Goal: Task Accomplishment & Management: Manage account settings

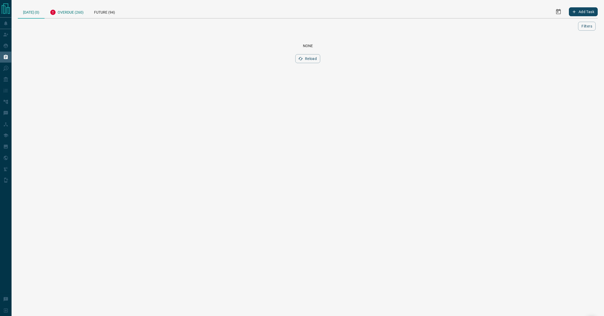
click at [67, 14] on div "Overdue (260)" at bounding box center [67, 11] width 44 height 13
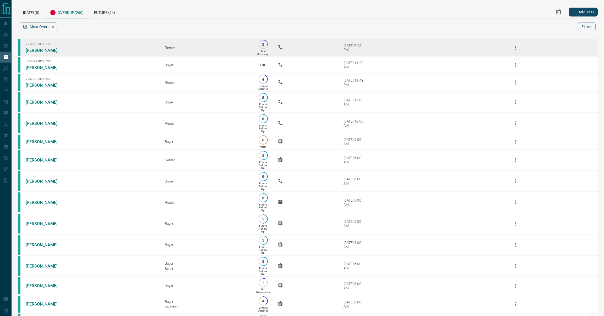
click at [39, 48] on link "[PERSON_NAME]" at bounding box center [45, 50] width 39 height 5
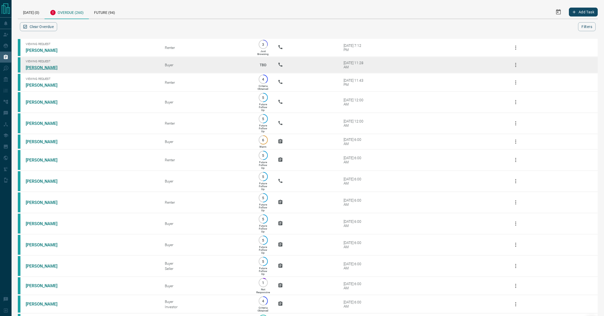
click at [39, 66] on link "[PERSON_NAME]" at bounding box center [45, 67] width 39 height 5
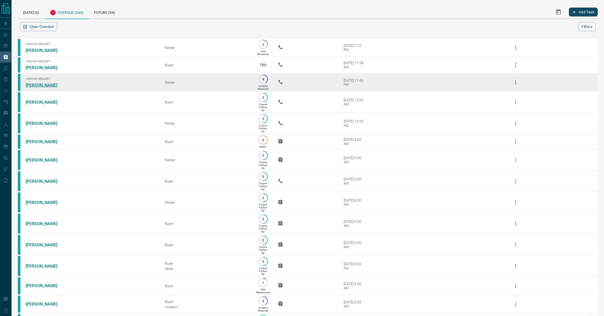
click at [38, 87] on link "[PERSON_NAME]" at bounding box center [45, 85] width 39 height 5
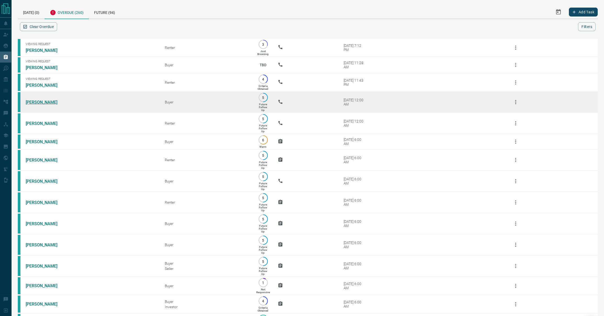
click at [33, 103] on link "[PERSON_NAME]" at bounding box center [45, 102] width 39 height 5
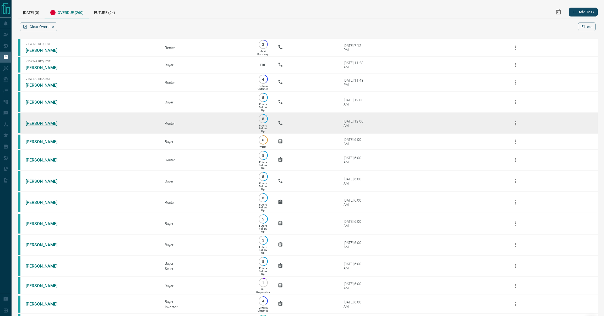
click at [34, 123] on link "[PERSON_NAME]" at bounding box center [45, 123] width 39 height 5
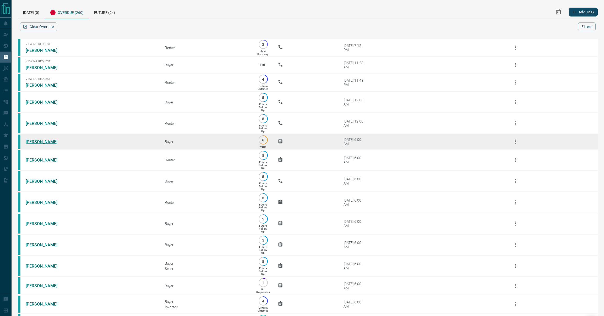
click at [33, 143] on link "[PERSON_NAME]" at bounding box center [45, 141] width 39 height 5
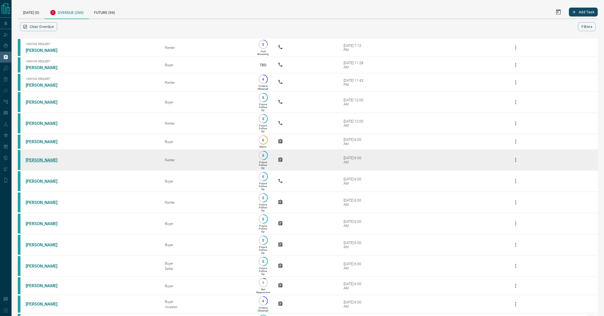
click at [33, 158] on link "[PERSON_NAME]" at bounding box center [45, 160] width 39 height 5
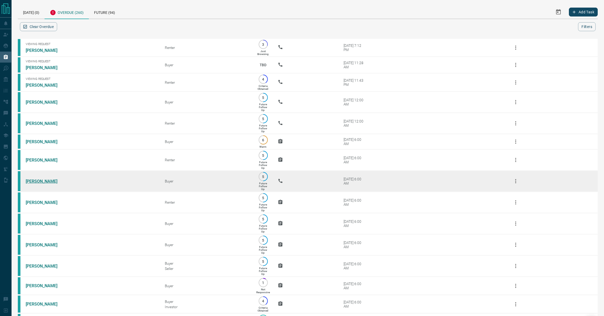
click at [34, 181] on link "[PERSON_NAME]" at bounding box center [45, 181] width 39 height 5
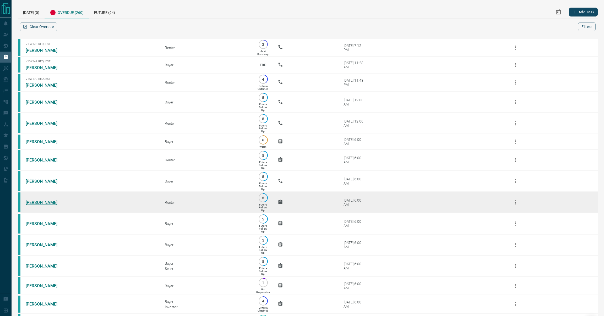
click at [36, 204] on link "[PERSON_NAME]" at bounding box center [45, 202] width 39 height 5
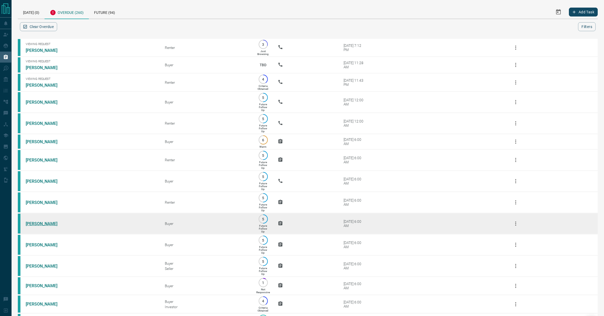
click at [39, 224] on link "[PERSON_NAME]" at bounding box center [45, 223] width 39 height 5
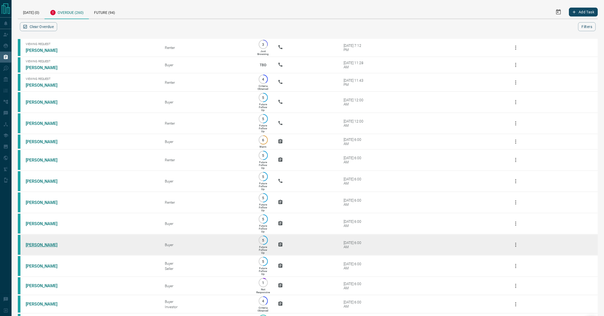
click at [33, 246] on link "[PERSON_NAME]" at bounding box center [45, 245] width 39 height 5
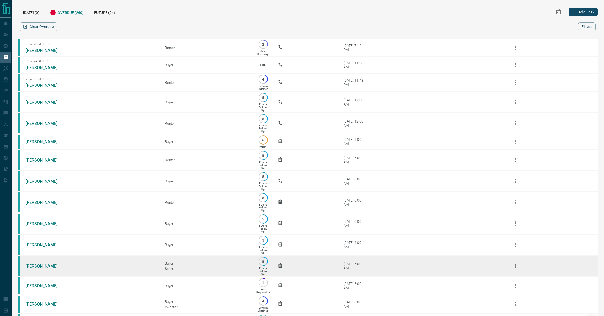
click at [35, 267] on link "[PERSON_NAME]" at bounding box center [45, 266] width 39 height 5
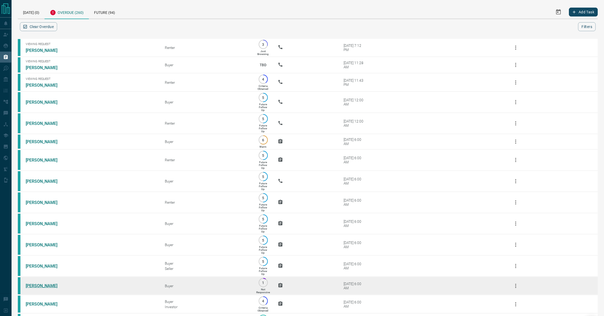
click at [32, 288] on link "[PERSON_NAME]" at bounding box center [45, 286] width 39 height 5
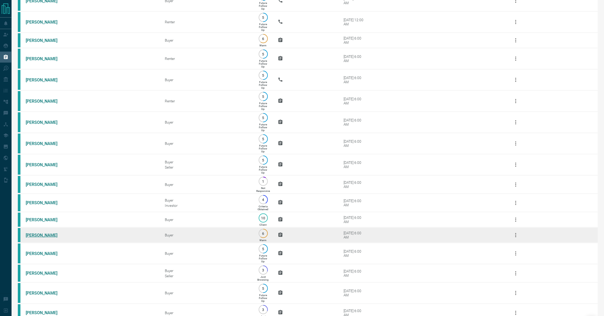
scroll to position [105, 0]
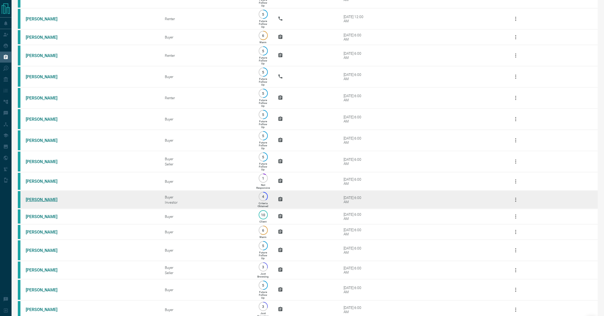
click at [50, 202] on link "[PERSON_NAME]" at bounding box center [45, 199] width 39 height 5
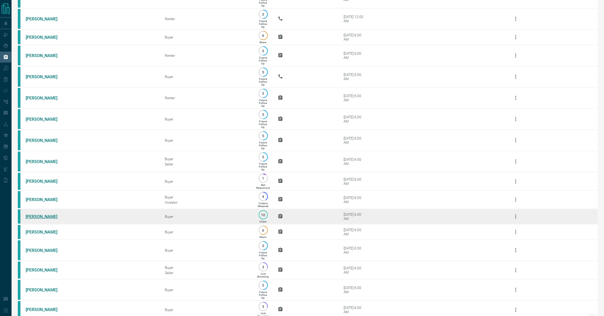
click at [46, 218] on link "[PERSON_NAME]" at bounding box center [45, 216] width 39 height 5
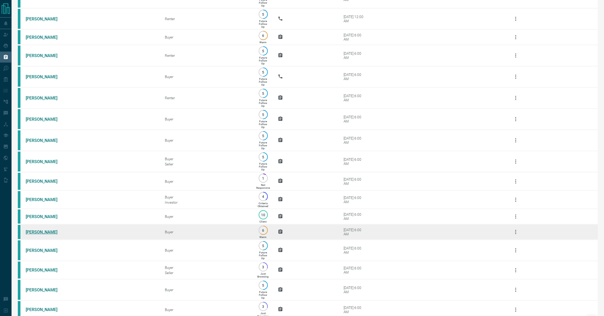
click at [38, 234] on link "[PERSON_NAME]" at bounding box center [45, 232] width 39 height 5
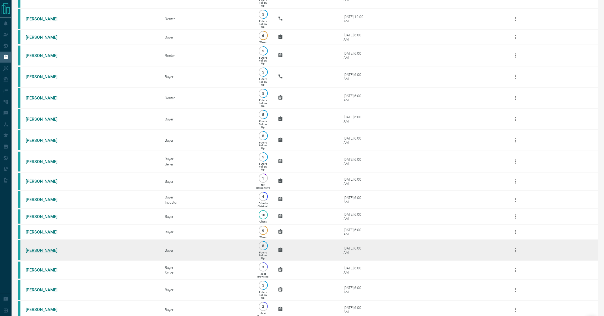
click at [32, 251] on link "[PERSON_NAME]" at bounding box center [45, 250] width 39 height 5
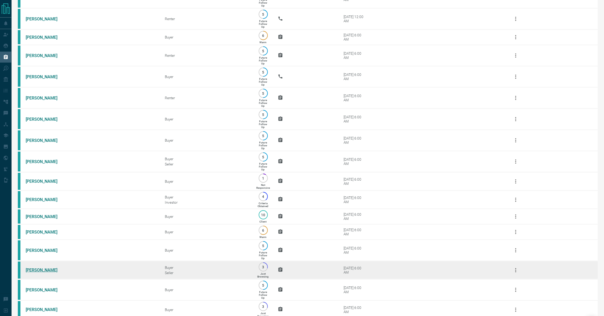
click at [28, 272] on link "[PERSON_NAME]" at bounding box center [45, 270] width 39 height 5
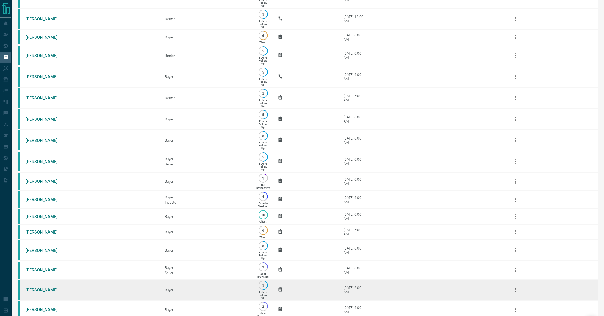
click at [30, 292] on link "[PERSON_NAME]" at bounding box center [45, 290] width 39 height 5
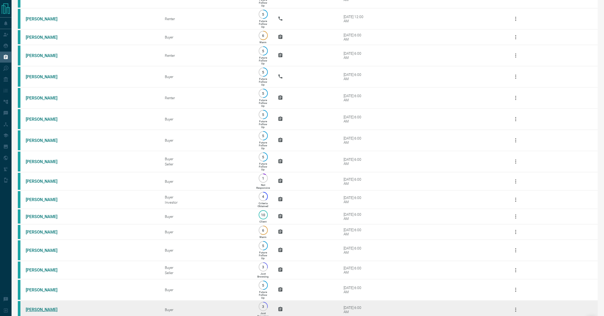
click at [34, 308] on link "[PERSON_NAME]" at bounding box center [45, 309] width 39 height 5
